Goal: Obtain resource: Download file/media

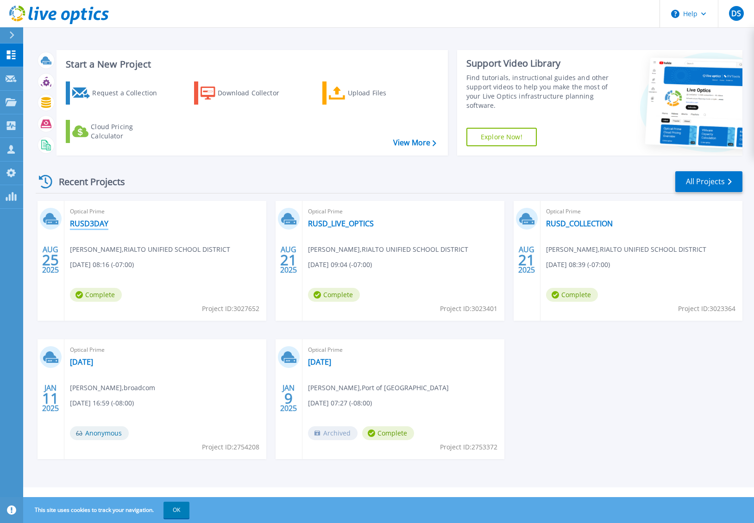
click at [97, 224] on link "RUSD3DAY" at bounding box center [89, 223] width 38 height 9
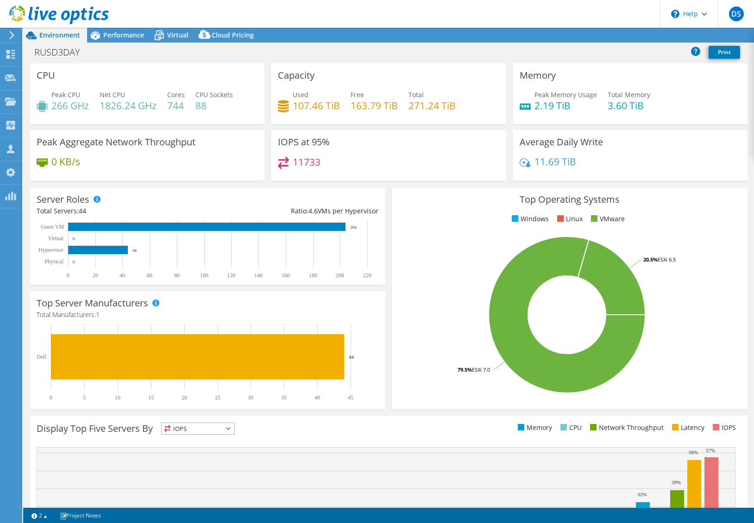
select select "USD"
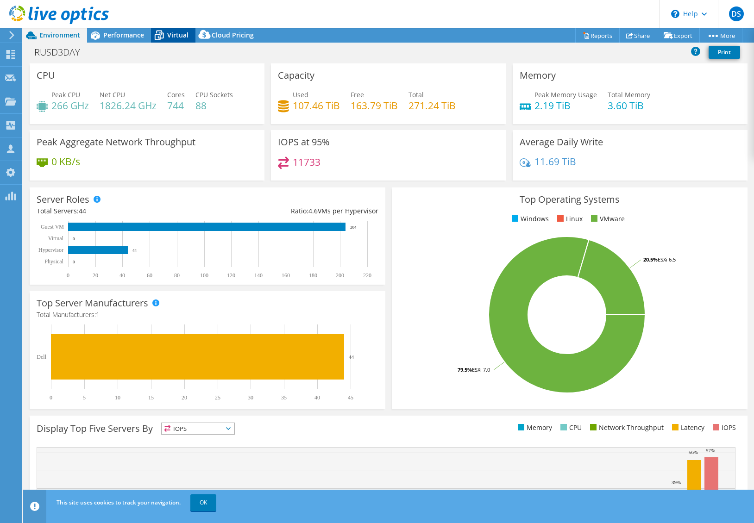
click at [173, 32] on span "Virtual" at bounding box center [177, 35] width 21 height 9
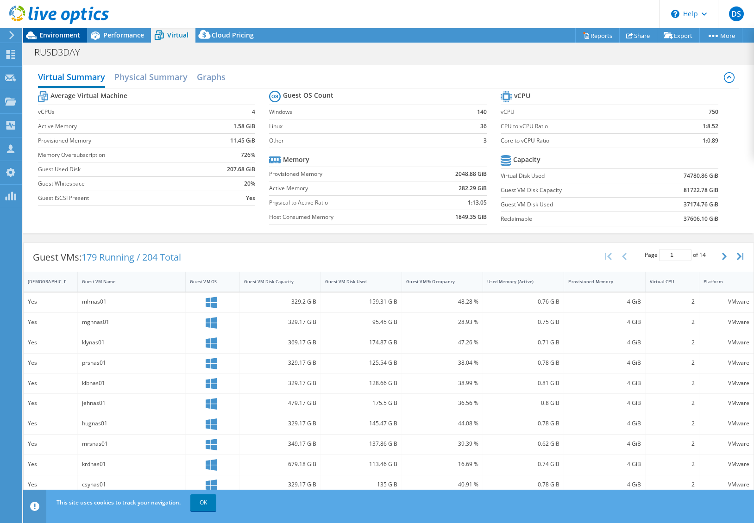
click at [67, 34] on span "Environment" at bounding box center [59, 35] width 41 height 9
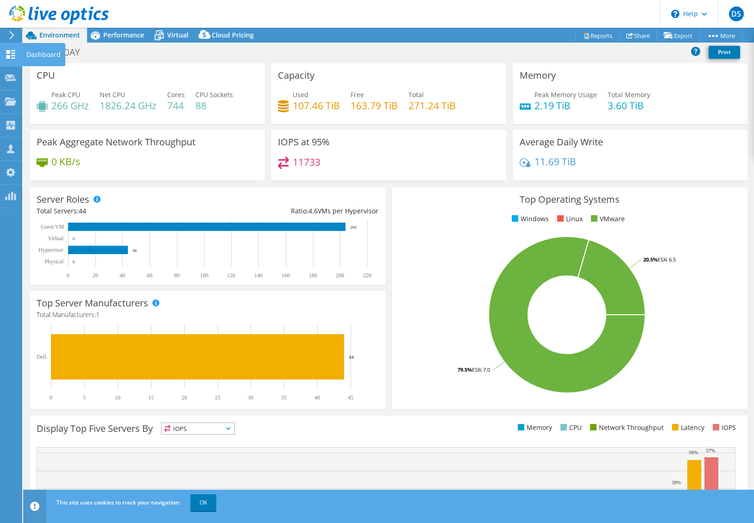
click at [9, 54] on icon at bounding box center [10, 54] width 11 height 9
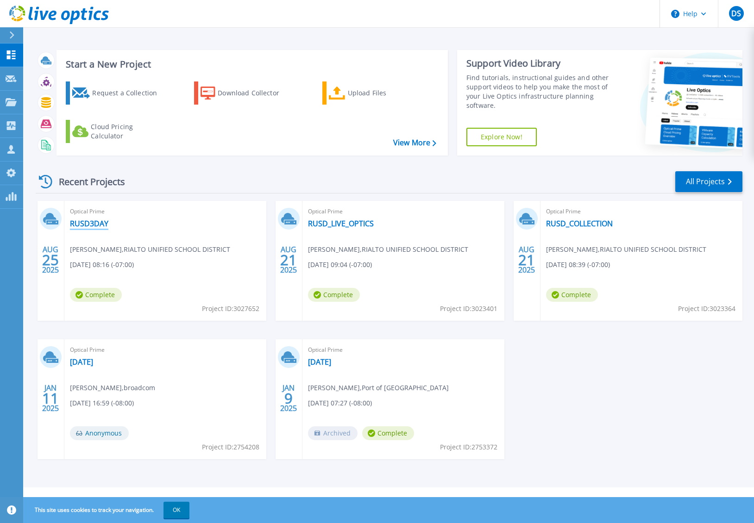
click at [94, 223] on link "RUSD3DAY" at bounding box center [89, 223] width 38 height 9
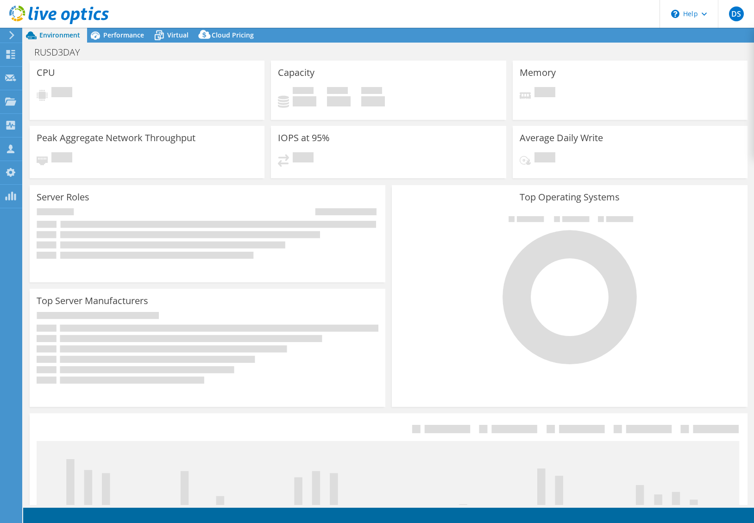
select select "USD"
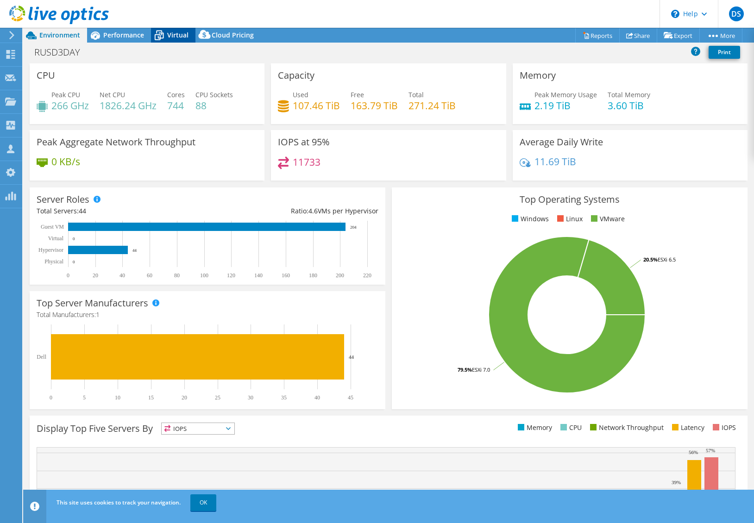
click at [186, 34] on span "Virtual" at bounding box center [177, 35] width 21 height 9
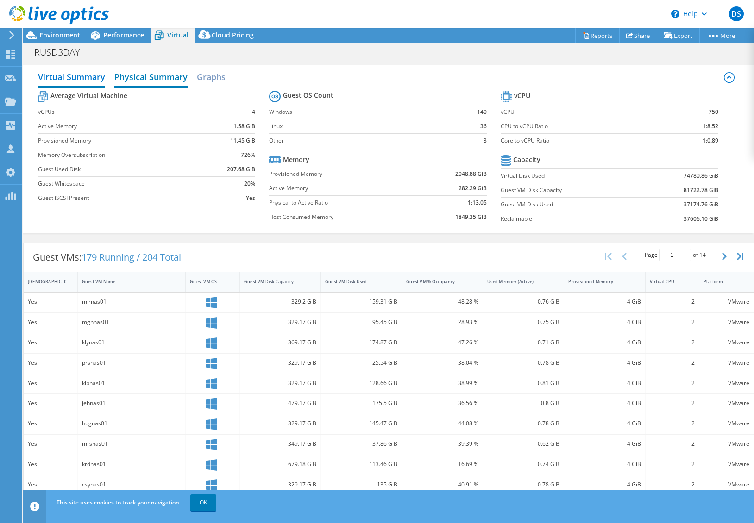
click at [160, 76] on h2 "Physical Summary" at bounding box center [150, 78] width 73 height 20
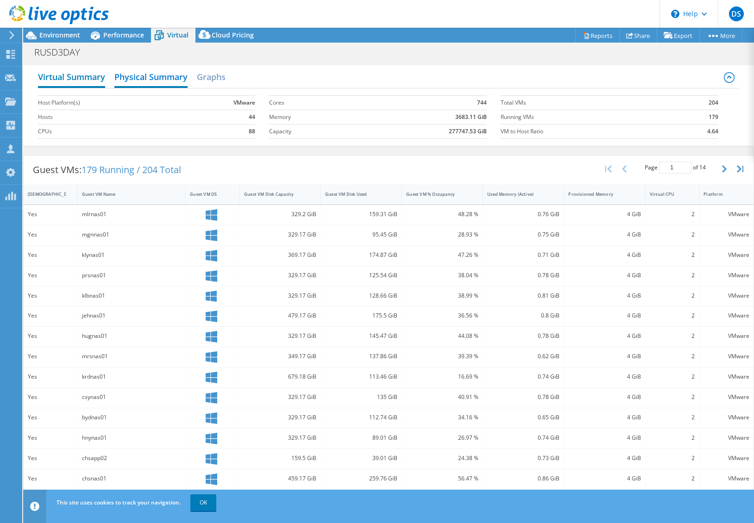
click at [91, 76] on h2 "Virtual Summary" at bounding box center [71, 78] width 67 height 20
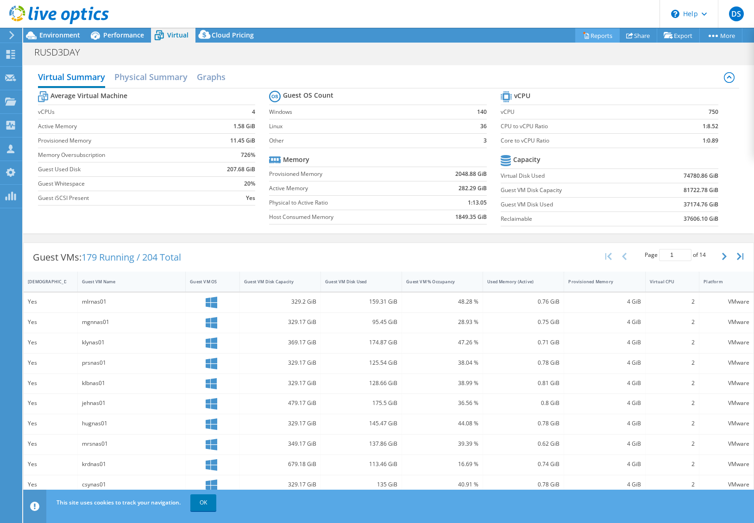
click at [602, 36] on link "Reports" at bounding box center [597, 35] width 44 height 14
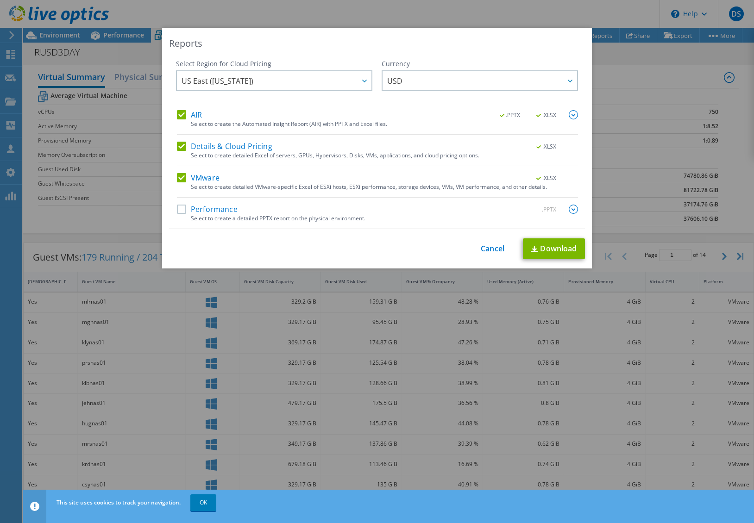
click at [246, 214] on div "Performance .PPTX" at bounding box center [377, 210] width 401 height 11
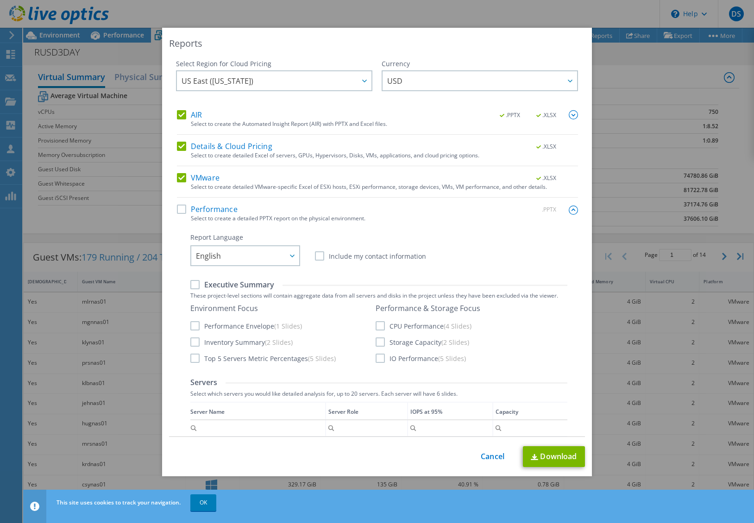
click at [220, 208] on label "Performance" at bounding box center [207, 209] width 61 height 9
click at [0, 0] on input "Performance" at bounding box center [0, 0] width 0 height 0
click at [182, 145] on label "Details & Cloud Pricing" at bounding box center [224, 146] width 95 height 9
click at [0, 0] on input "Details & Cloud Pricing" at bounding box center [0, 0] width 0 height 0
click at [553, 456] on link "Download" at bounding box center [554, 456] width 62 height 21
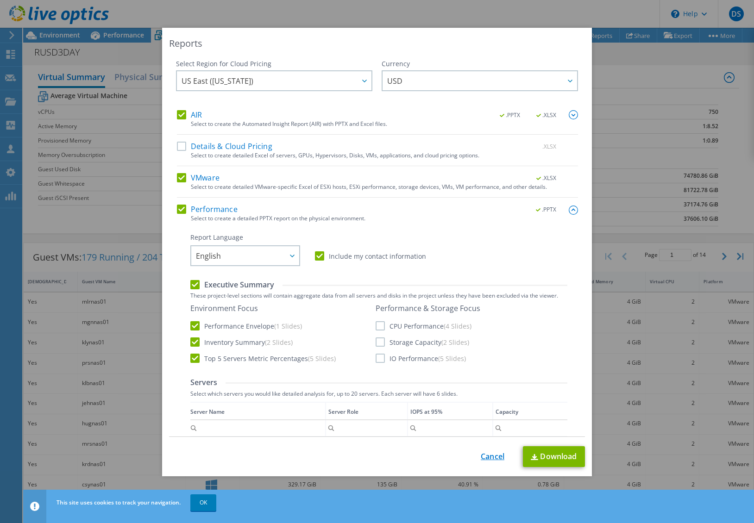
click at [493, 454] on link "Cancel" at bounding box center [493, 457] width 24 height 9
